Goal: Transaction & Acquisition: Purchase product/service

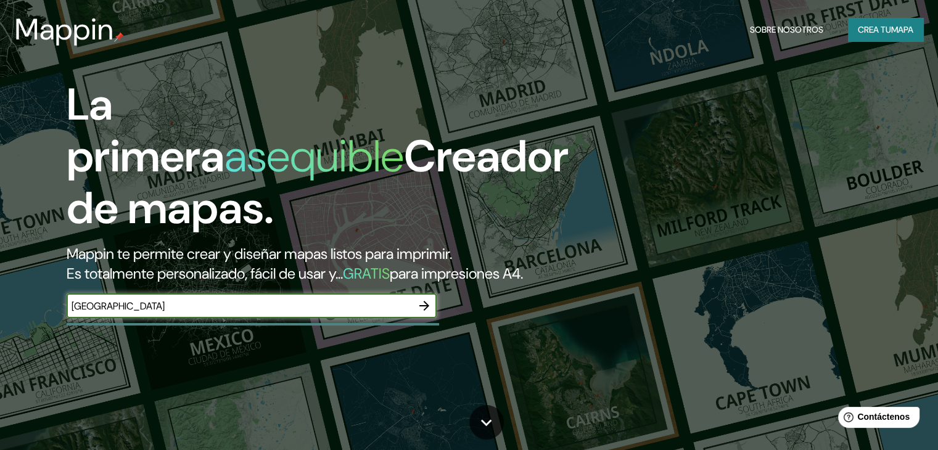
type input "[GEOGRAPHIC_DATA]"
click at [420, 313] on icon "button" at bounding box center [424, 306] width 15 height 15
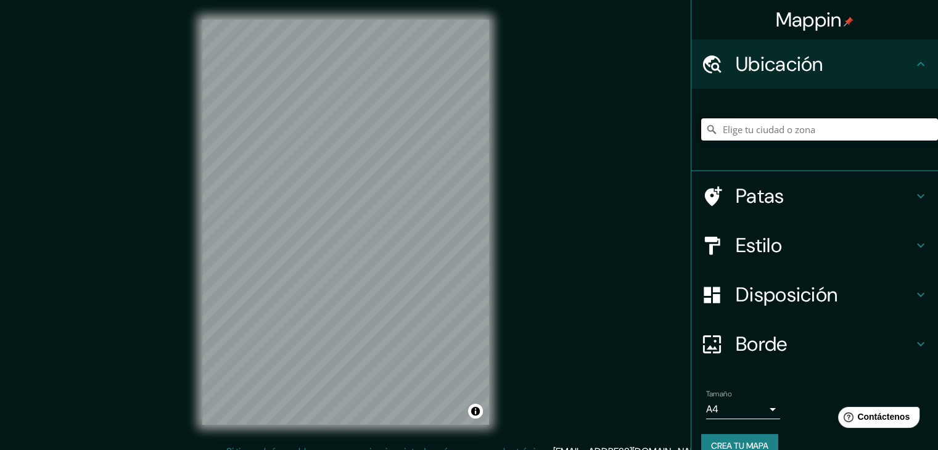
click at [821, 126] on input "Elige tu ciudad o zona" at bounding box center [819, 129] width 237 height 22
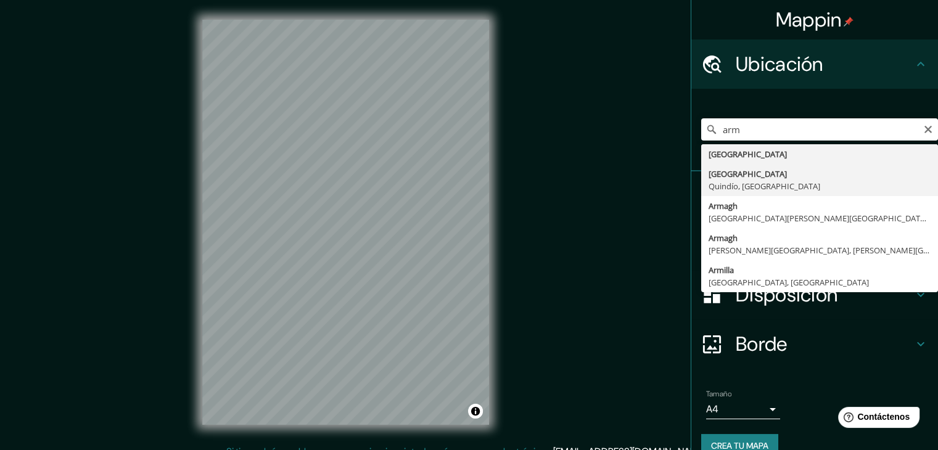
type input "[GEOGRAPHIC_DATA], [GEOGRAPHIC_DATA], [GEOGRAPHIC_DATA]"
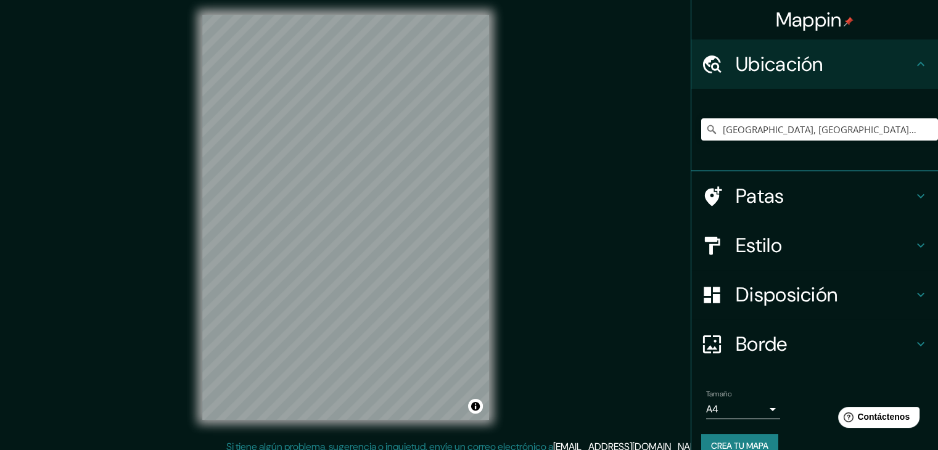
scroll to position [14, 0]
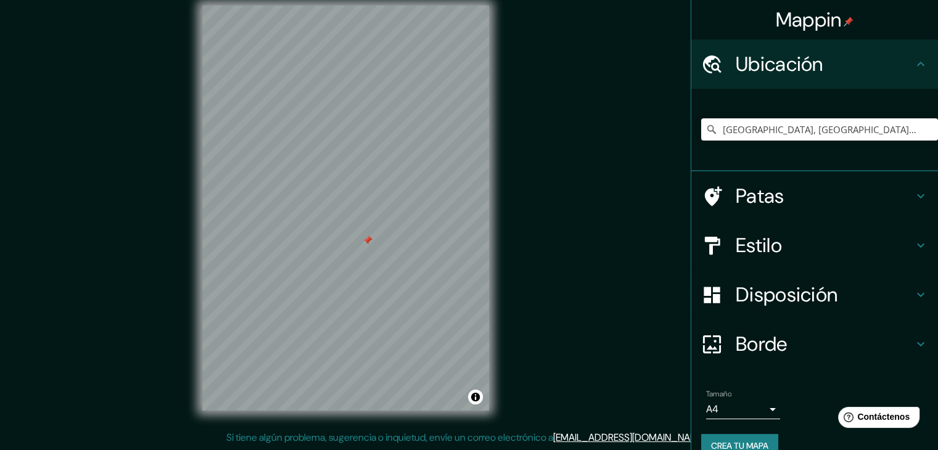
drag, startPoint x: 534, startPoint y: 138, endPoint x: 526, endPoint y: 174, distance: 37.3
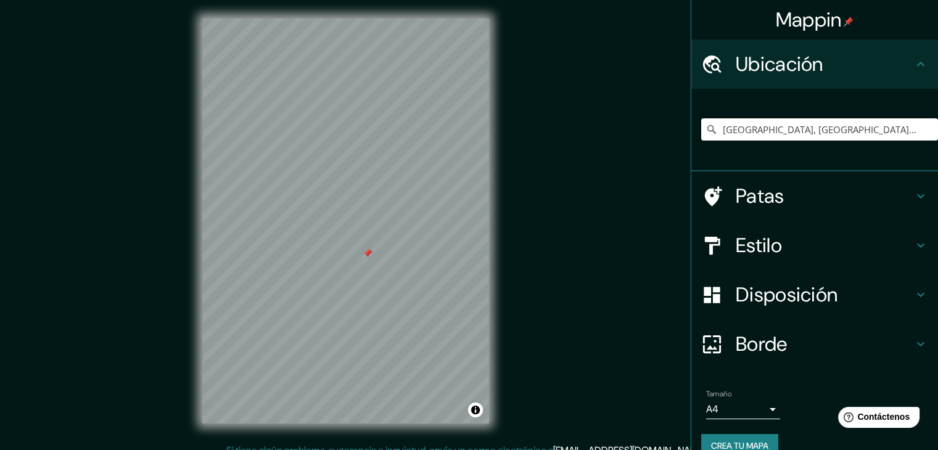
scroll to position [0, 0]
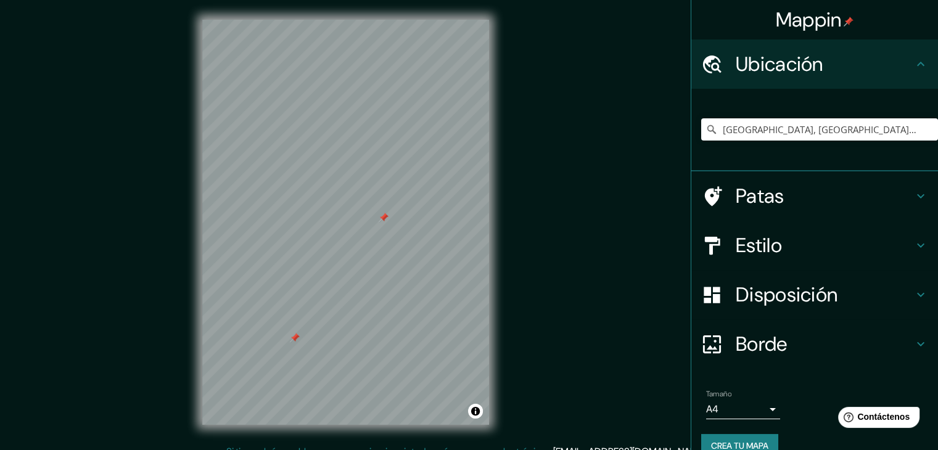
click at [761, 247] on font "Estilo" at bounding box center [759, 246] width 46 height 26
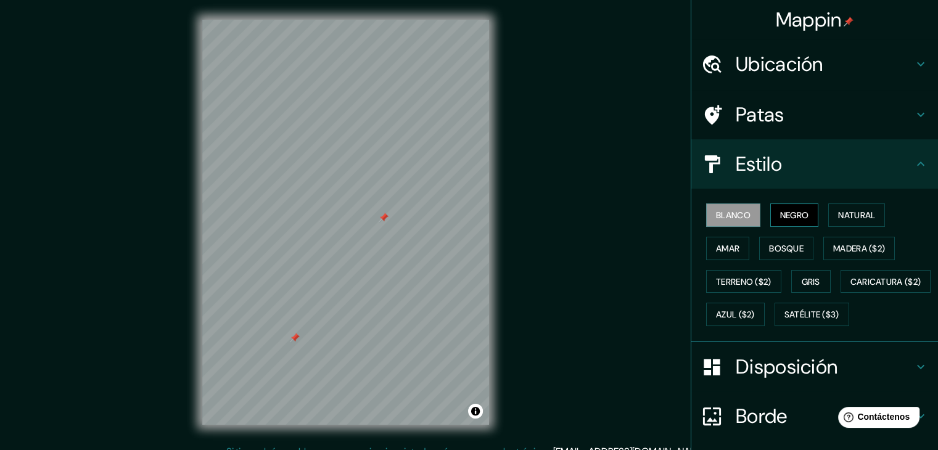
click at [782, 217] on font "Negro" at bounding box center [794, 215] width 29 height 11
click at [847, 218] on font "Natural" at bounding box center [856, 215] width 37 height 11
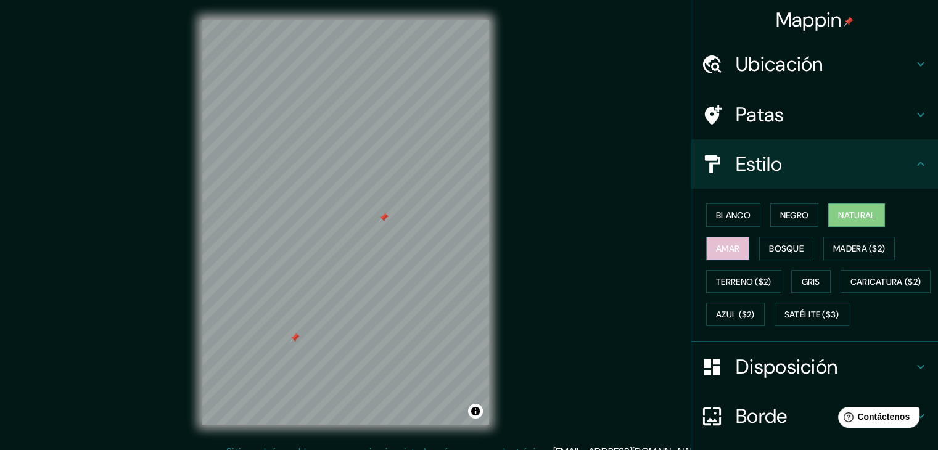
click at [723, 244] on font "Amar" at bounding box center [727, 248] width 23 height 11
click at [770, 244] on font "Bosque" at bounding box center [786, 248] width 35 height 11
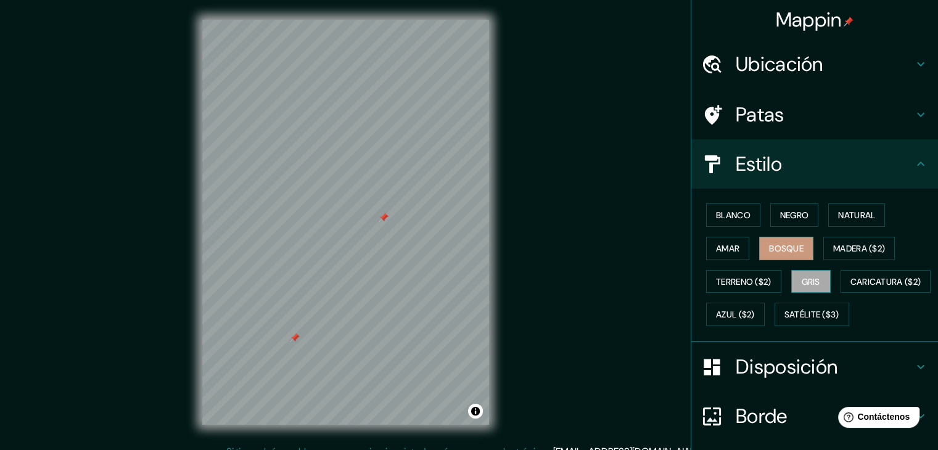
click at [813, 277] on font "Gris" at bounding box center [811, 281] width 19 height 11
click at [854, 246] on font "Madera ($2)" at bounding box center [859, 248] width 52 height 11
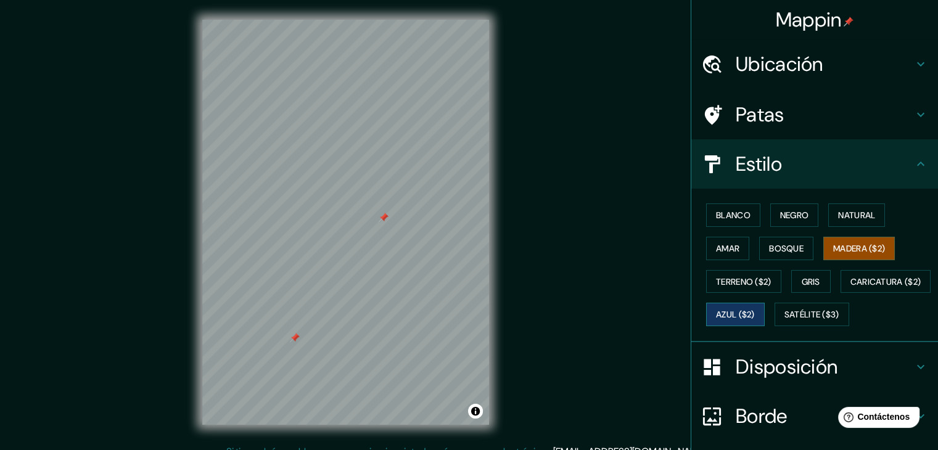
click at [755, 312] on font "Azul ($2)" at bounding box center [735, 315] width 39 height 11
click at [845, 239] on button "Madera ($2)" at bounding box center [860, 248] width 72 height 23
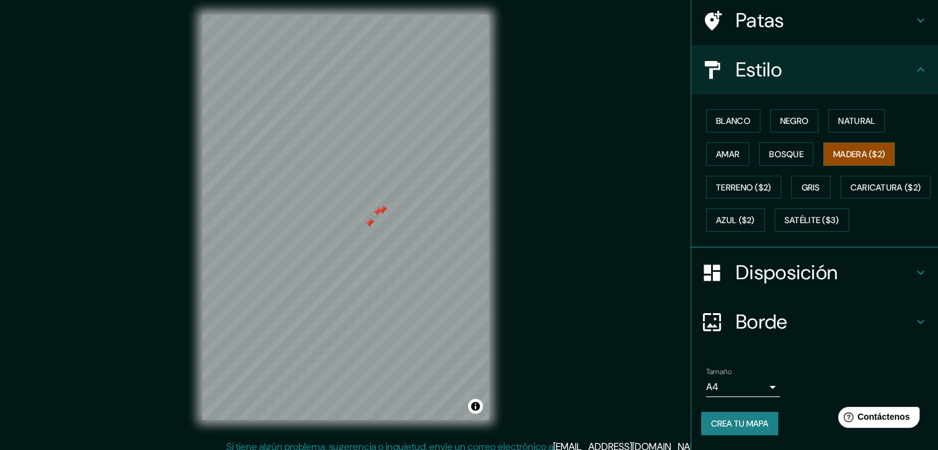
scroll to position [123, 0]
click at [806, 267] on font "Disposición" at bounding box center [787, 273] width 102 height 26
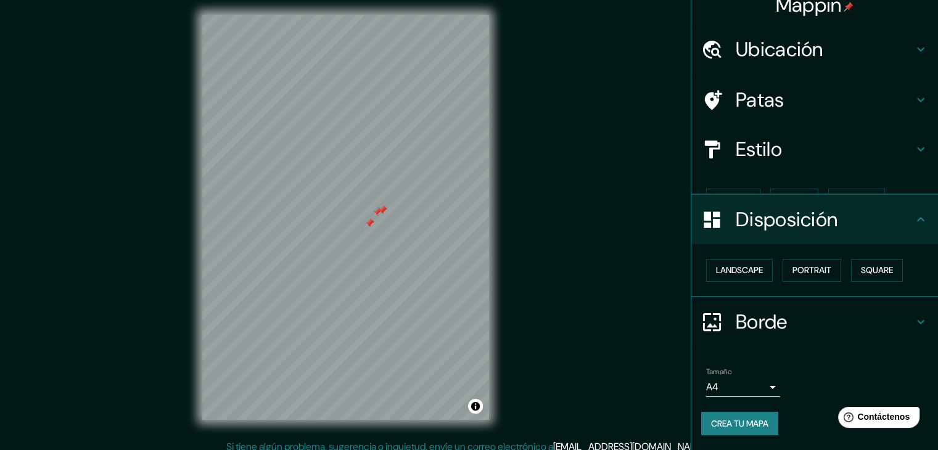
scroll to position [0, 0]
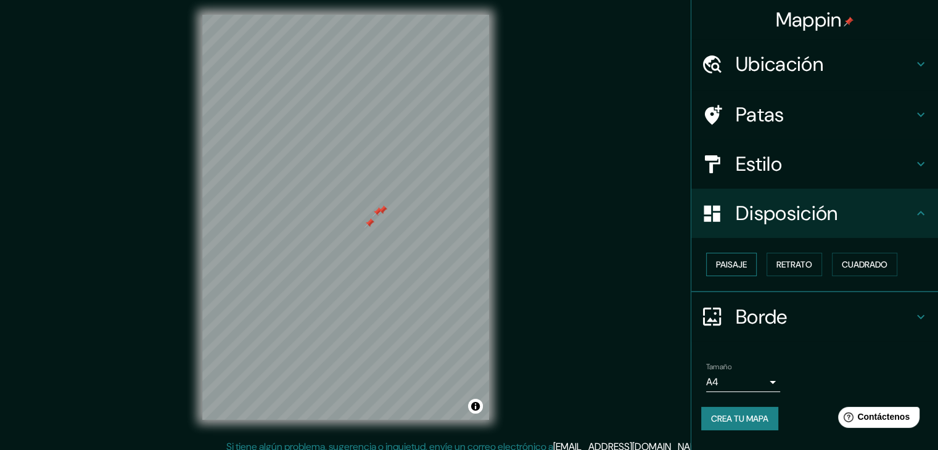
click at [725, 263] on font "Paisaje" at bounding box center [731, 264] width 31 height 11
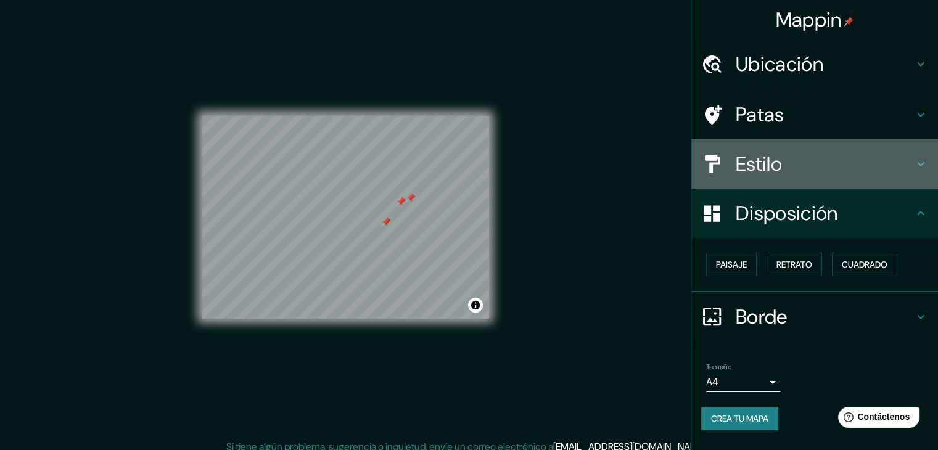
click at [797, 162] on h4 "Estilo" at bounding box center [825, 164] width 178 height 25
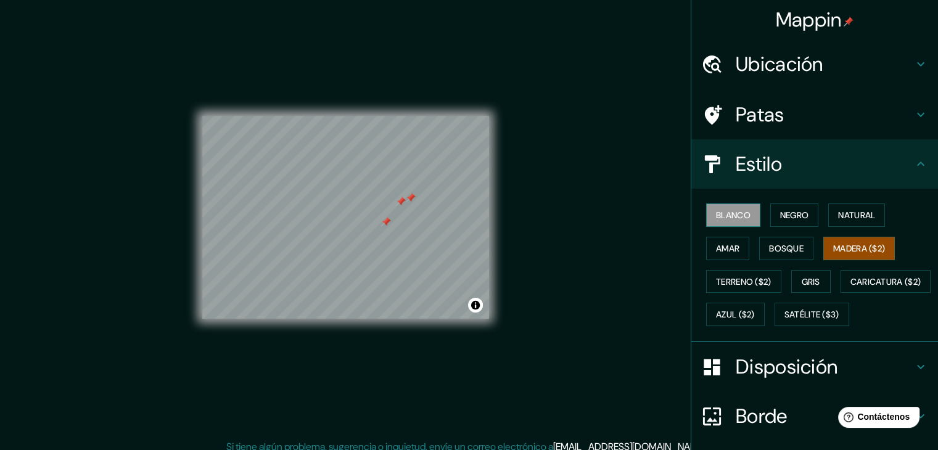
click at [728, 216] on font "Blanco" at bounding box center [733, 215] width 35 height 11
click at [771, 208] on button "Negro" at bounding box center [795, 215] width 49 height 23
click at [723, 211] on font "Blanco" at bounding box center [733, 215] width 35 height 11
click at [851, 215] on font "Natural" at bounding box center [856, 215] width 37 height 11
